Goal: Transaction & Acquisition: Purchase product/service

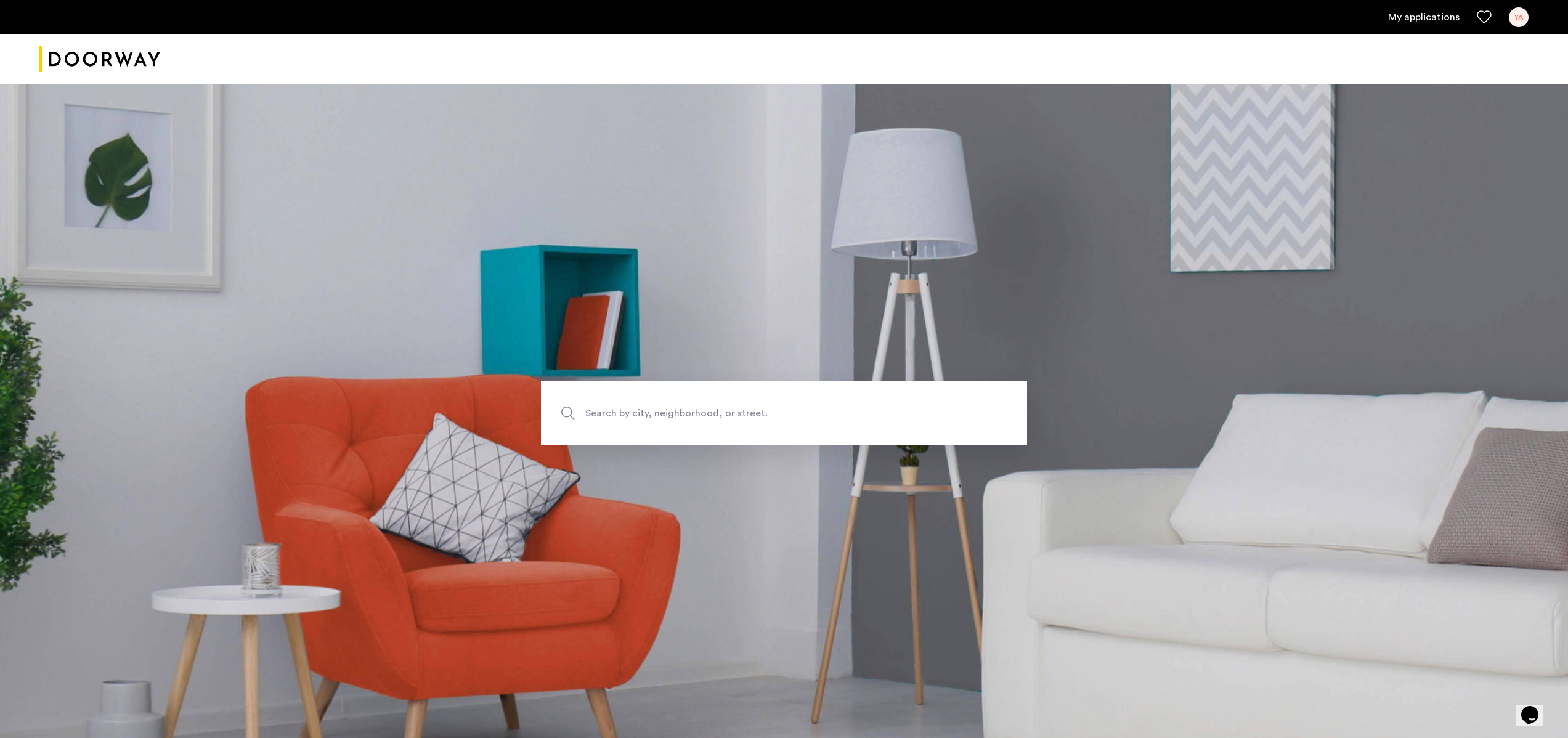
click at [1522, 17] on div "YA" at bounding box center [1519, 17] width 20 height 20
click at [1476, 57] on span "My Account" at bounding box center [1450, 53] width 136 height 14
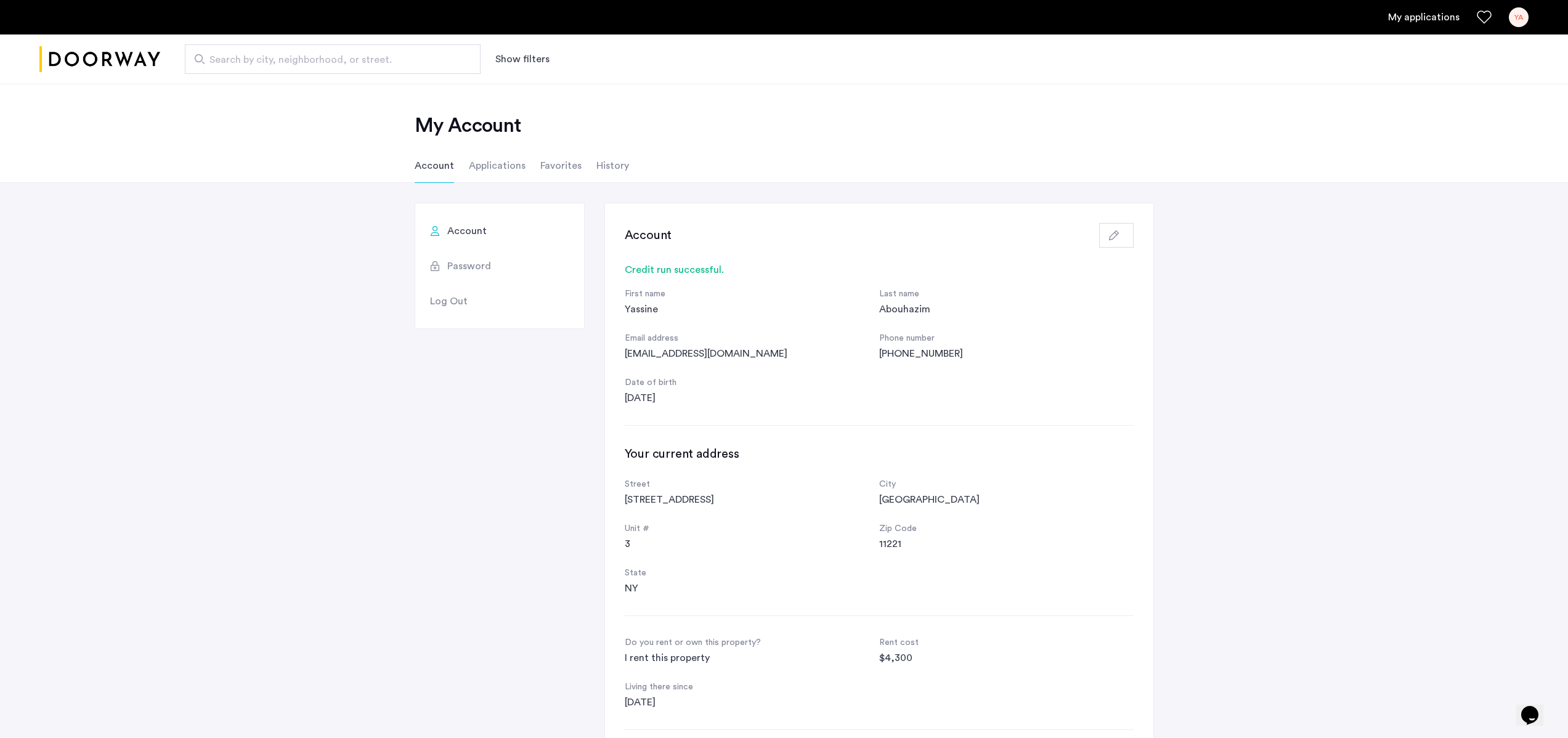
click at [504, 175] on li "Applications" at bounding box center [497, 166] width 57 height 34
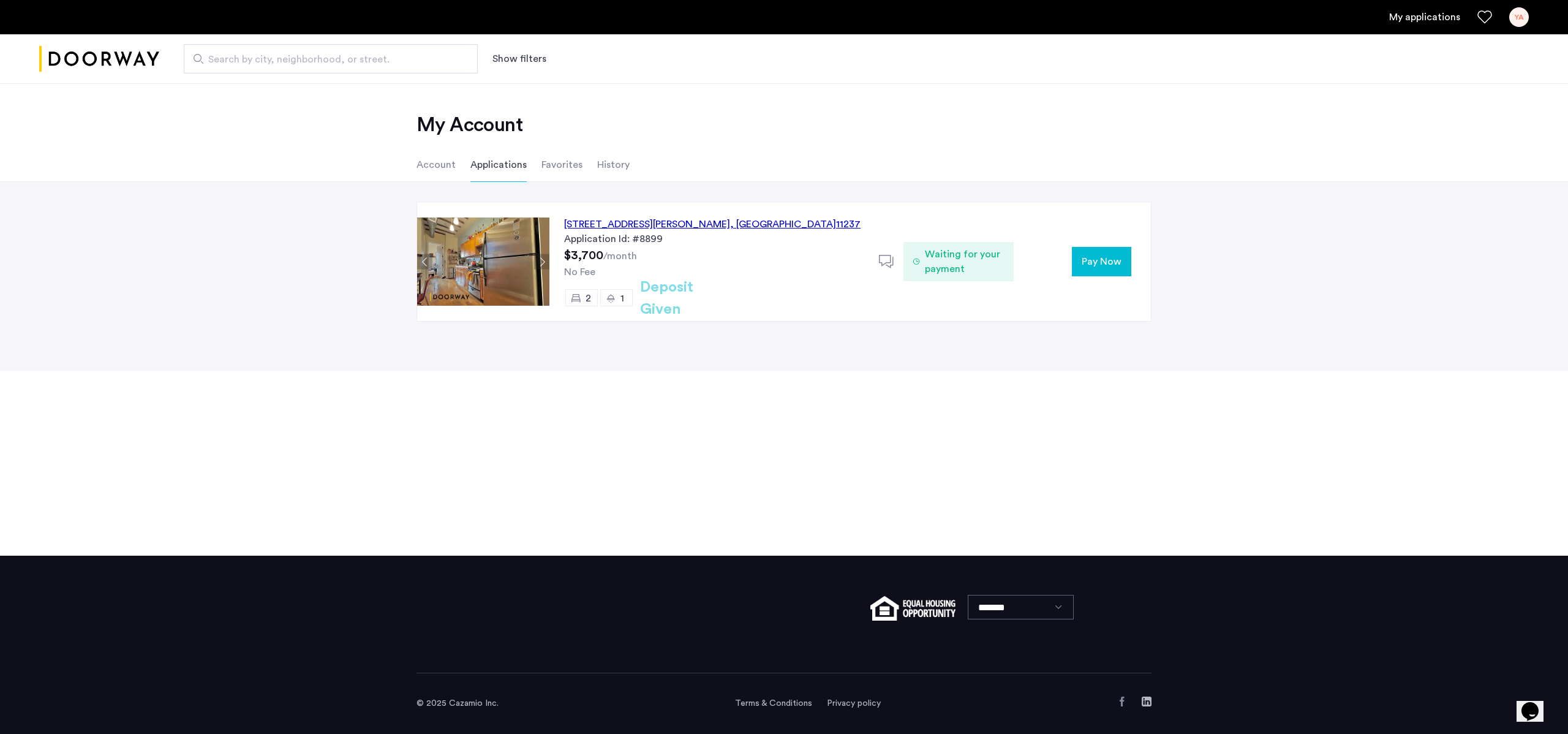
click at [986, 264] on span "Waiting for your payment" at bounding box center [965, 261] width 79 height 30
click at [1111, 266] on span "Pay Now" at bounding box center [1102, 261] width 40 height 14
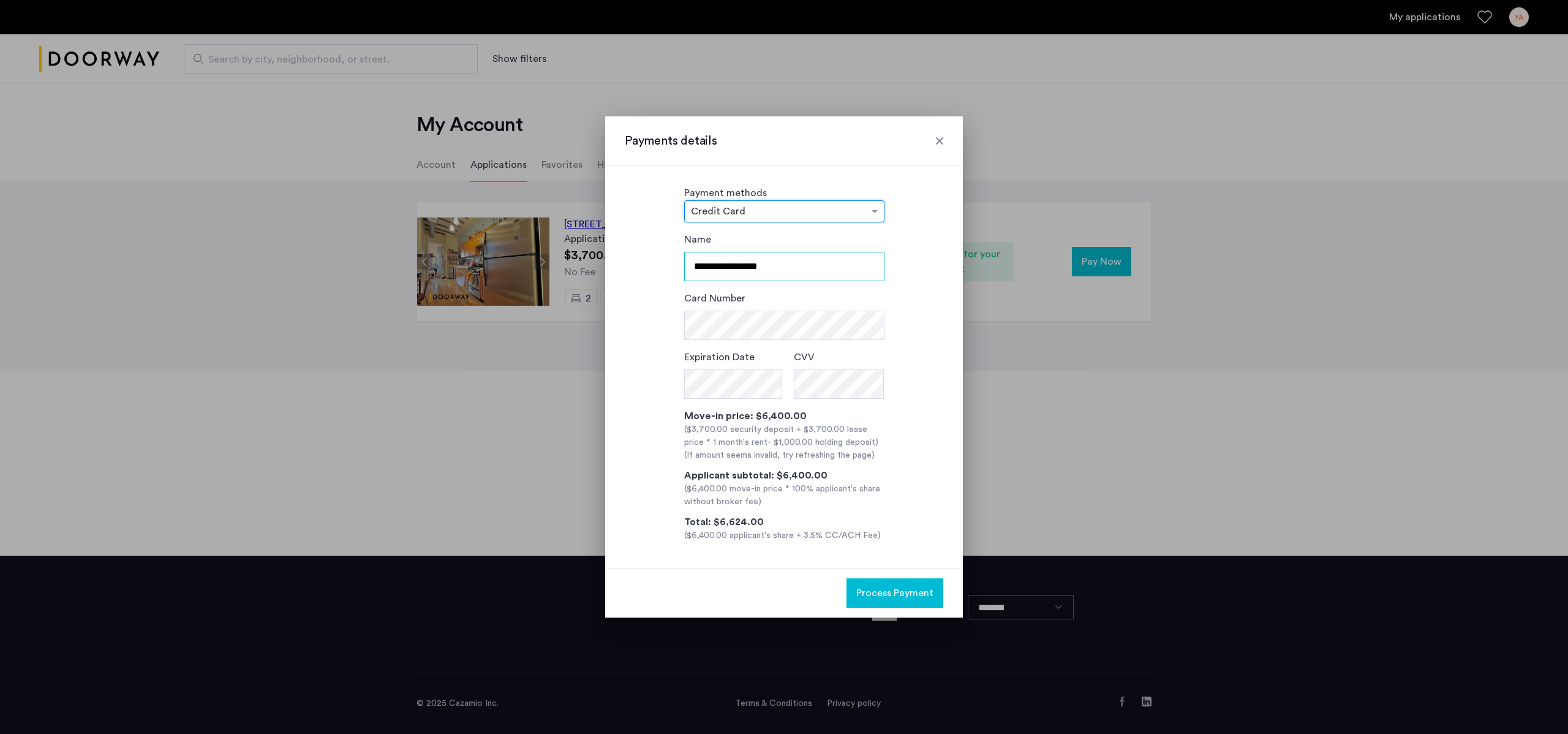
click at [794, 276] on input "**********" at bounding box center [784, 267] width 201 height 30
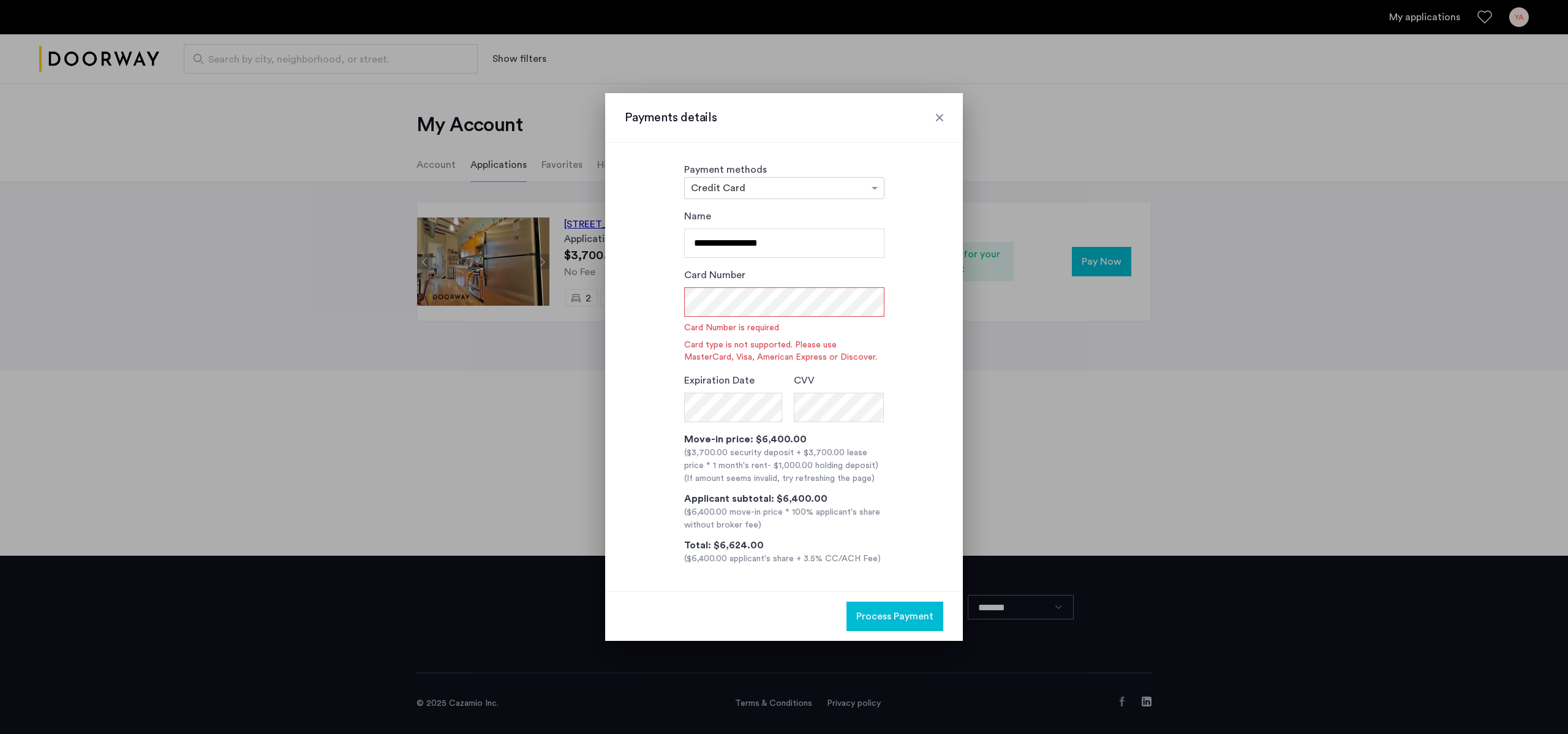
click at [946, 227] on div "**********" at bounding box center [783, 367] width 357 height 449
click at [823, 187] on input "text" at bounding box center [772, 190] width 162 height 9
click at [798, 266] on div "Deliver Check" at bounding box center [784, 260] width 199 height 24
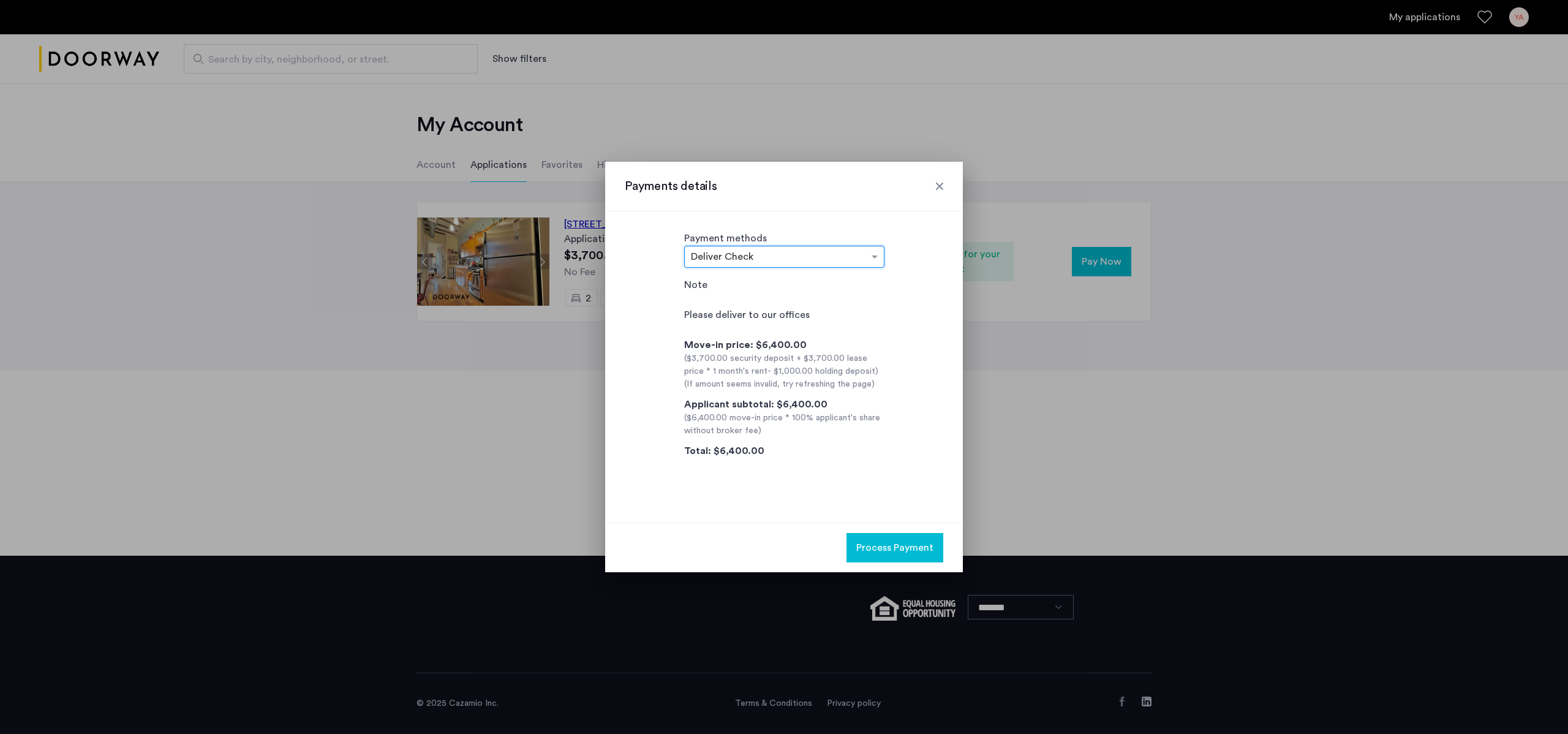
click at [761, 259] on input "text" at bounding box center [772, 258] width 162 height 9
click at [753, 279] on div "Credit Card" at bounding box center [784, 279] width 199 height 24
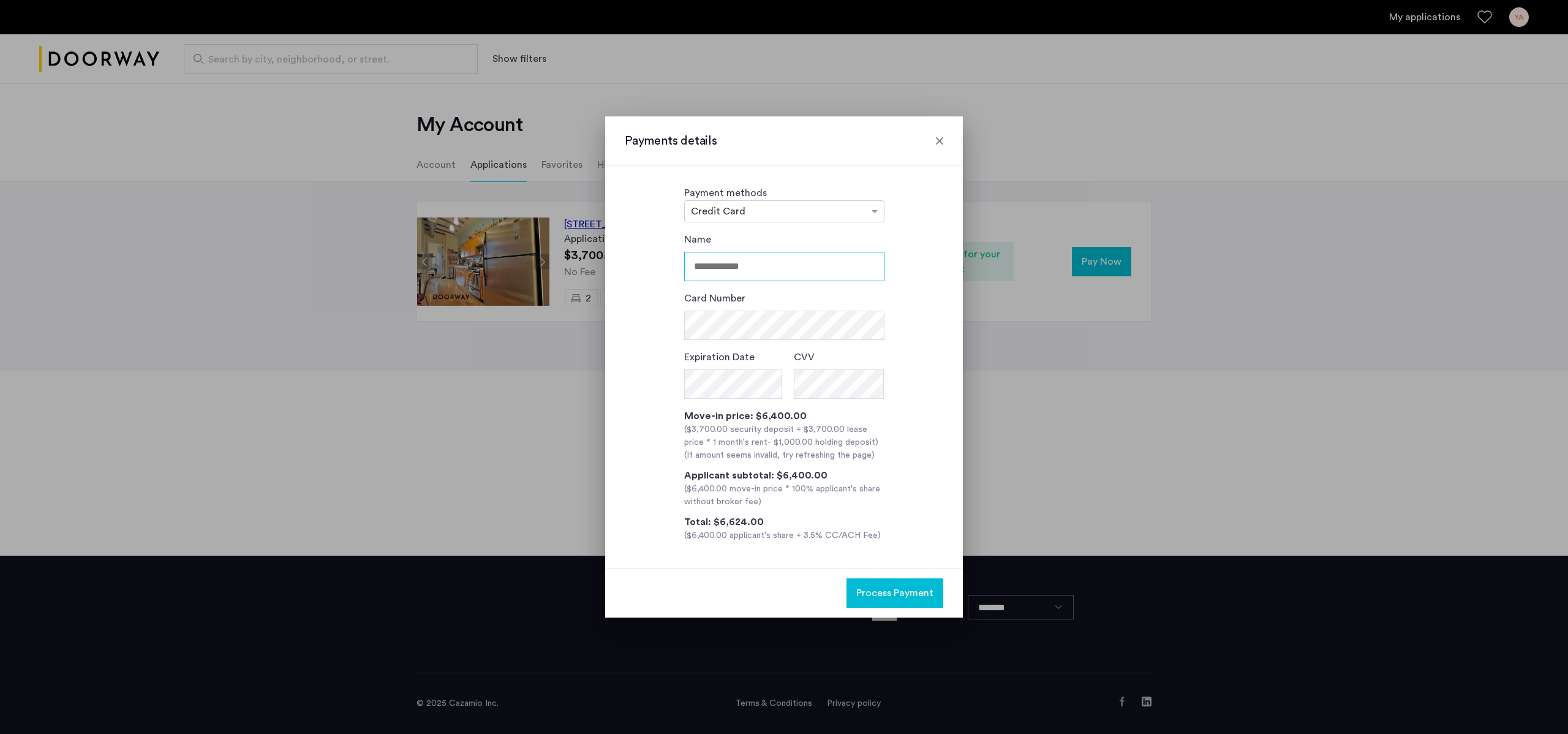
click at [731, 273] on input "Name" at bounding box center [784, 267] width 201 height 30
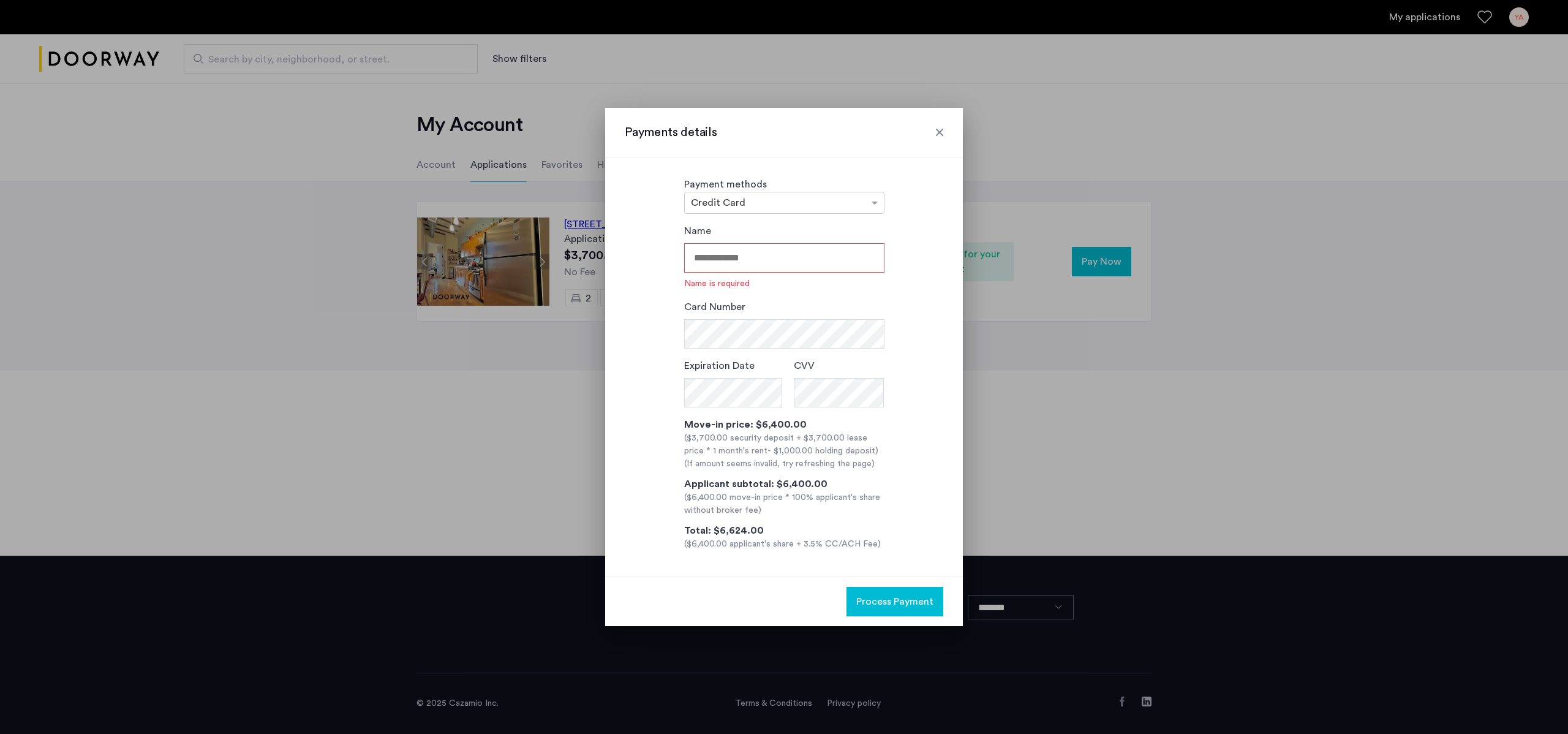
click at [939, 140] on div "Payments details" at bounding box center [783, 132] width 357 height 50
